Goal: Entertainment & Leisure: Browse casually

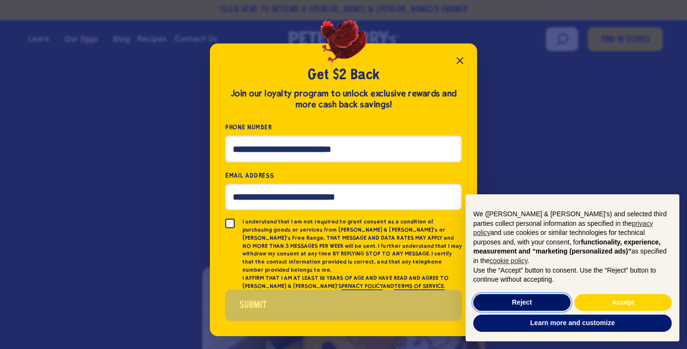
click at [547, 302] on button "Reject" at bounding box center [522, 302] width 97 height 17
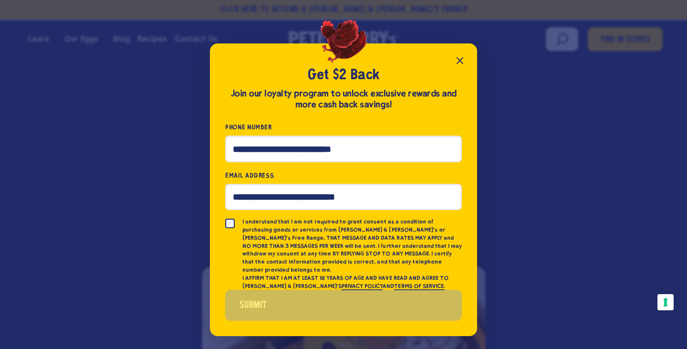
click at [462, 62] on icon "Close popup" at bounding box center [460, 61] width 6 height 6
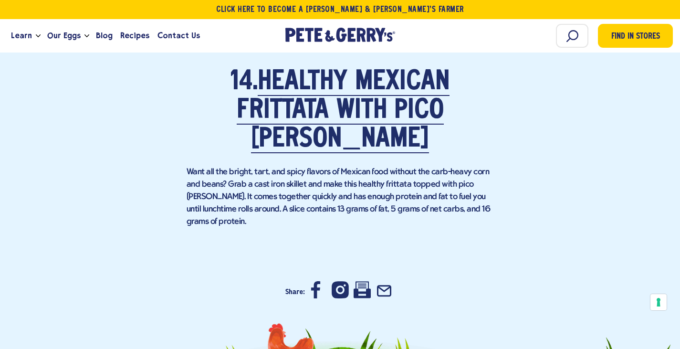
scroll to position [5920, 0]
